Goal: Task Accomplishment & Management: Use online tool/utility

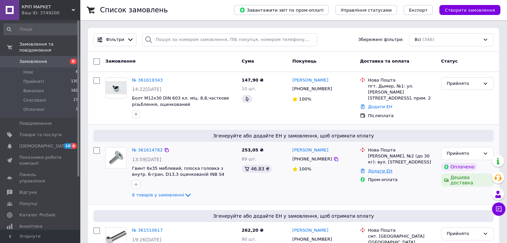
click at [378, 172] on link "Додати ЕН" at bounding box center [380, 171] width 24 height 5
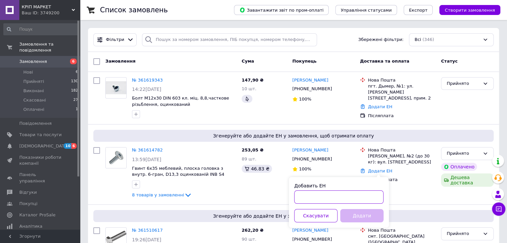
click at [324, 196] on input "Добавить ЕН" at bounding box center [338, 197] width 89 height 13
paste input "20451247211046"
type input "20451247211046"
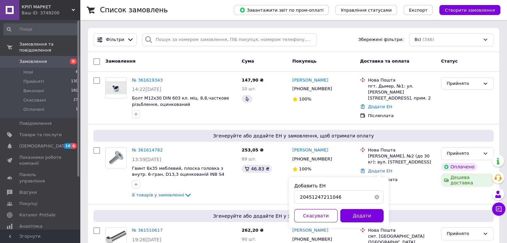
click at [361, 216] on button "Додати" at bounding box center [361, 215] width 43 height 13
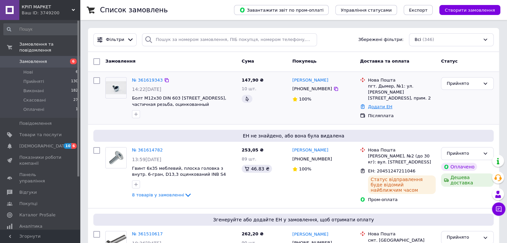
click at [373, 104] on link "Додати ЕН" at bounding box center [380, 106] width 24 height 5
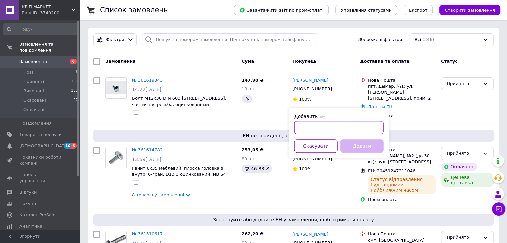
click at [331, 129] on input "Добавить ЕН" at bounding box center [338, 127] width 89 height 13
paste input "20451247182419"
type input "20451247182419"
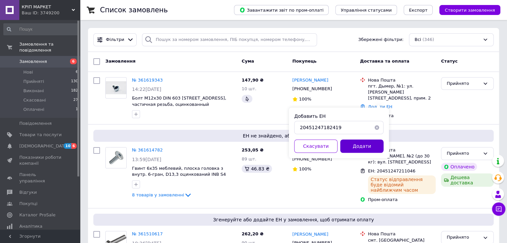
click at [361, 144] on button "Додати" at bounding box center [361, 146] width 43 height 13
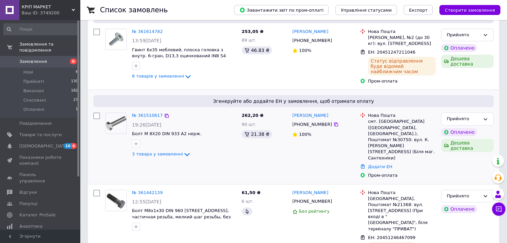
scroll to position [133, 0]
click at [376, 164] on link "Додати ЕН" at bounding box center [380, 166] width 24 height 5
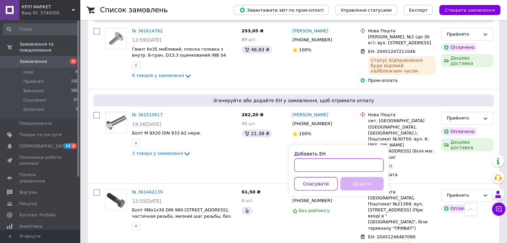
paste input "20451246774530"
type input "20451246774530"
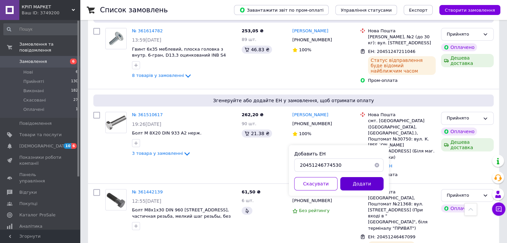
click at [365, 181] on button "Додати" at bounding box center [361, 183] width 43 height 13
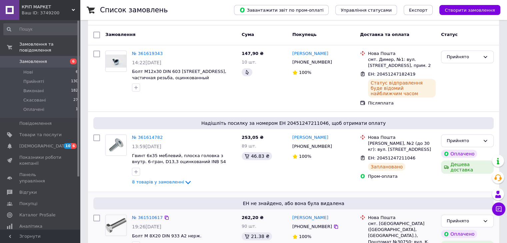
scroll to position [0, 0]
